Goal: Navigation & Orientation: Find specific page/section

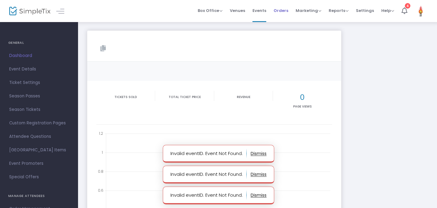
click at [284, 16] on span "Orders" at bounding box center [281, 11] width 15 height 16
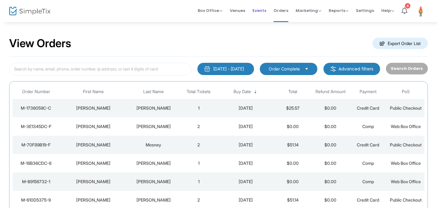
click at [262, 12] on span "Events" at bounding box center [259, 11] width 14 height 16
